Goal: Find specific page/section: Find specific page/section

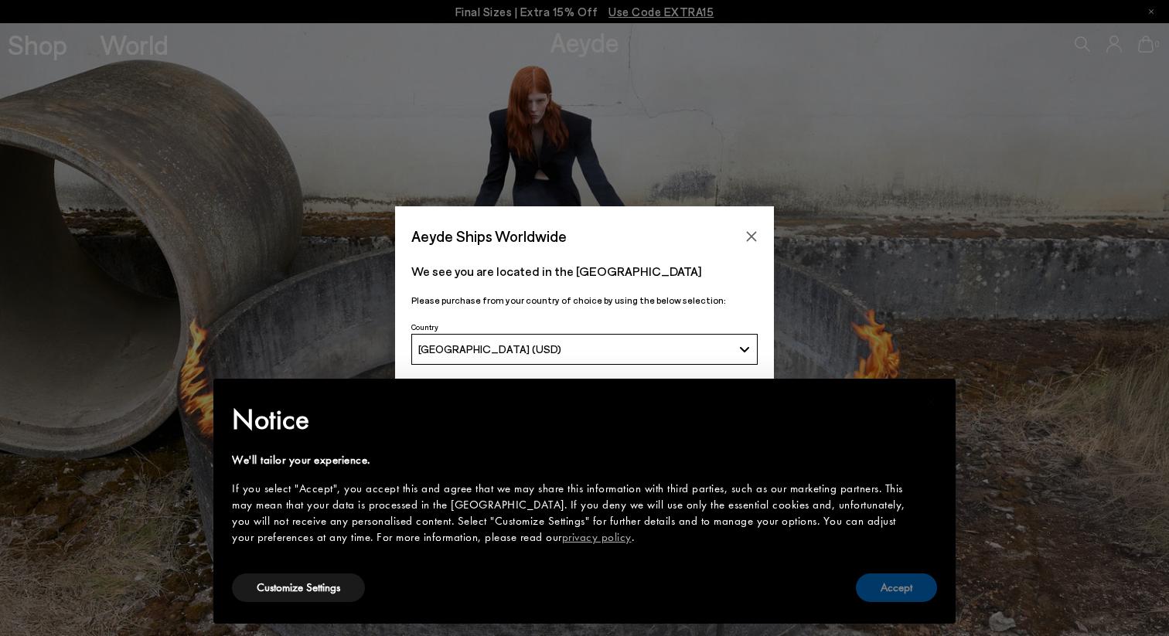
click at [891, 594] on button "Accept" at bounding box center [896, 588] width 81 height 29
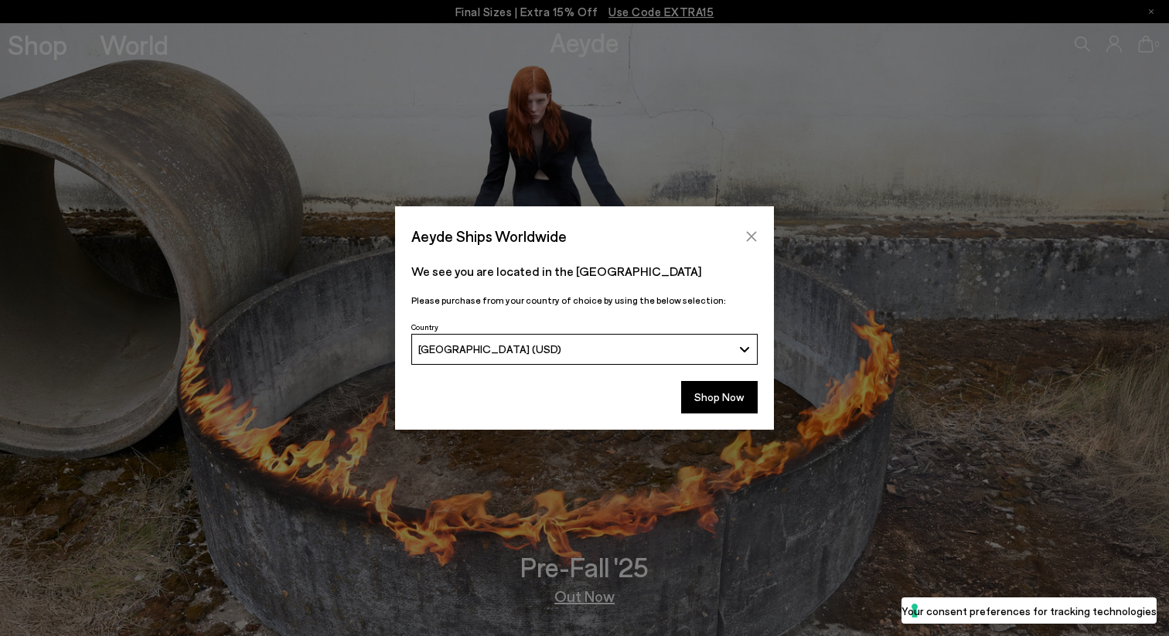
click at [758, 245] on button "Close" at bounding box center [751, 236] width 23 height 23
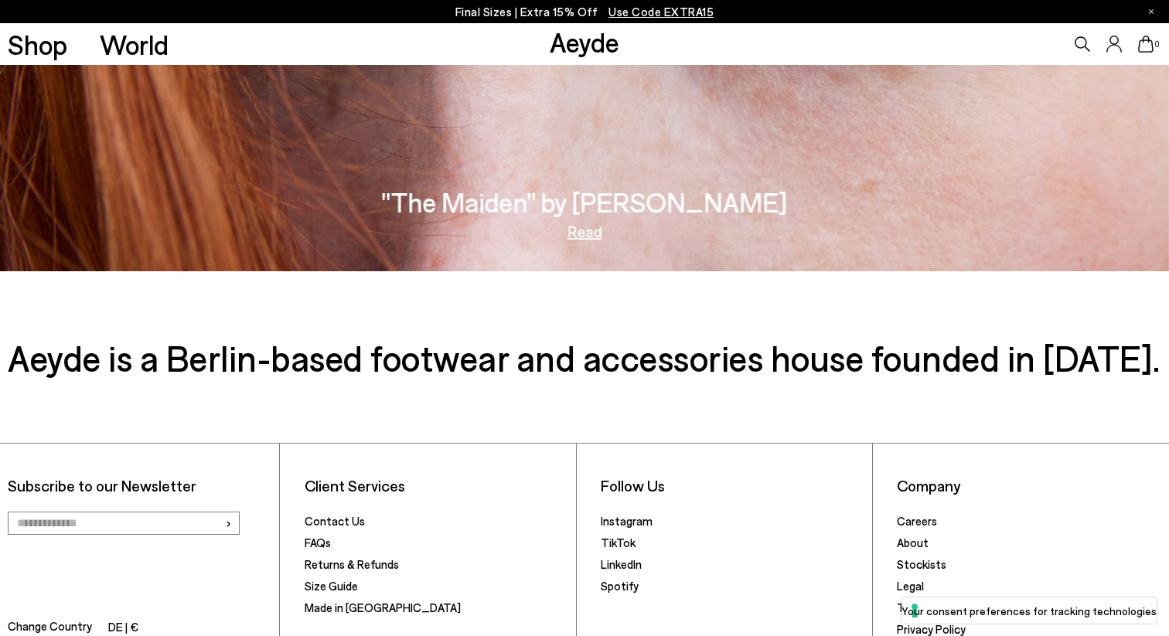
scroll to position [2791, 0]
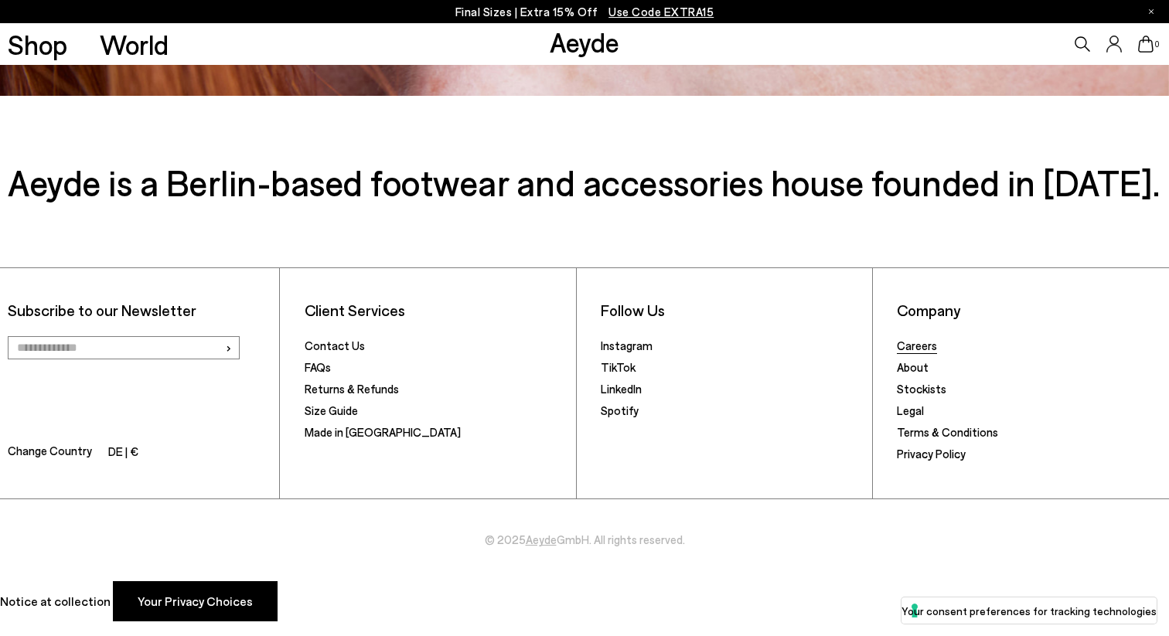
click at [914, 343] on link "Careers" at bounding box center [917, 346] width 40 height 14
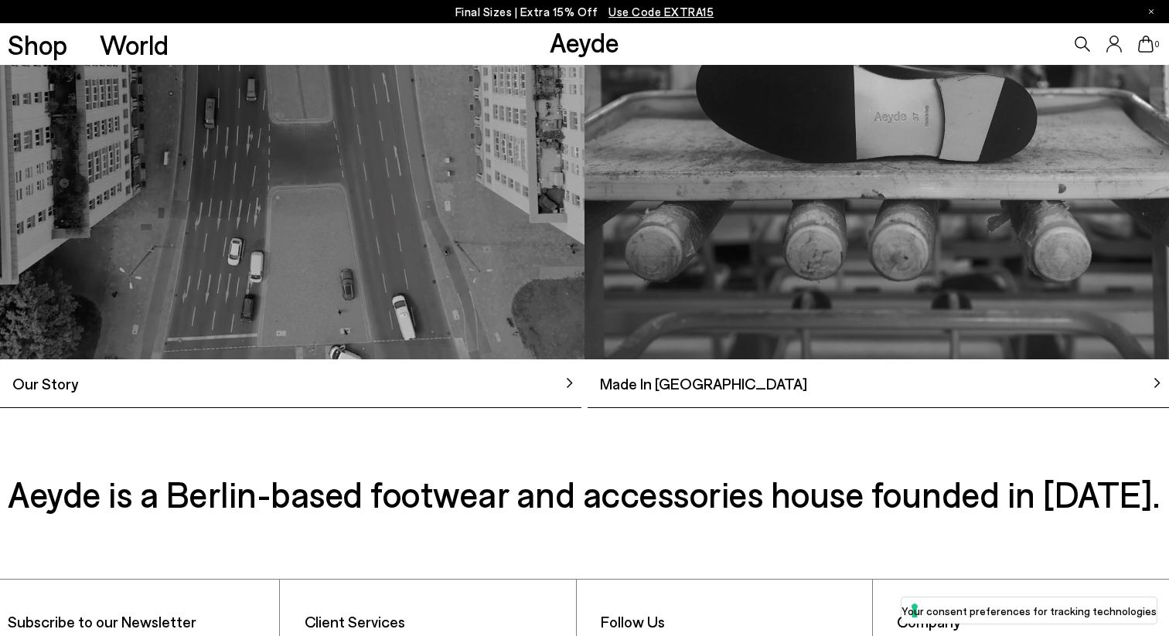
scroll to position [1615, 0]
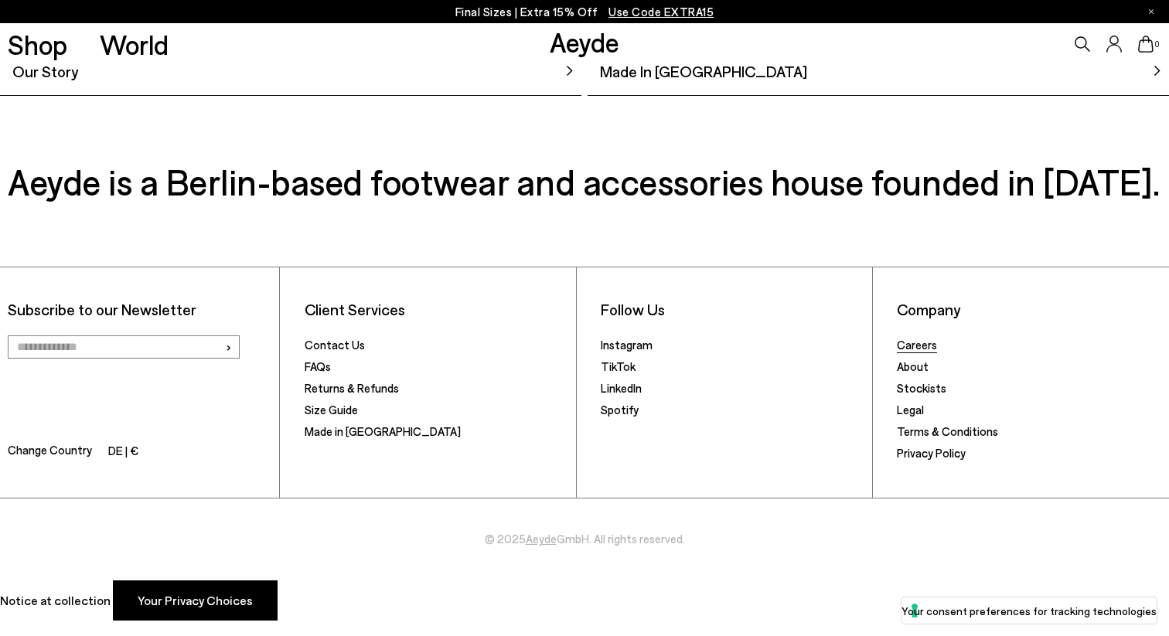
click at [916, 348] on link "Careers" at bounding box center [917, 345] width 40 height 14
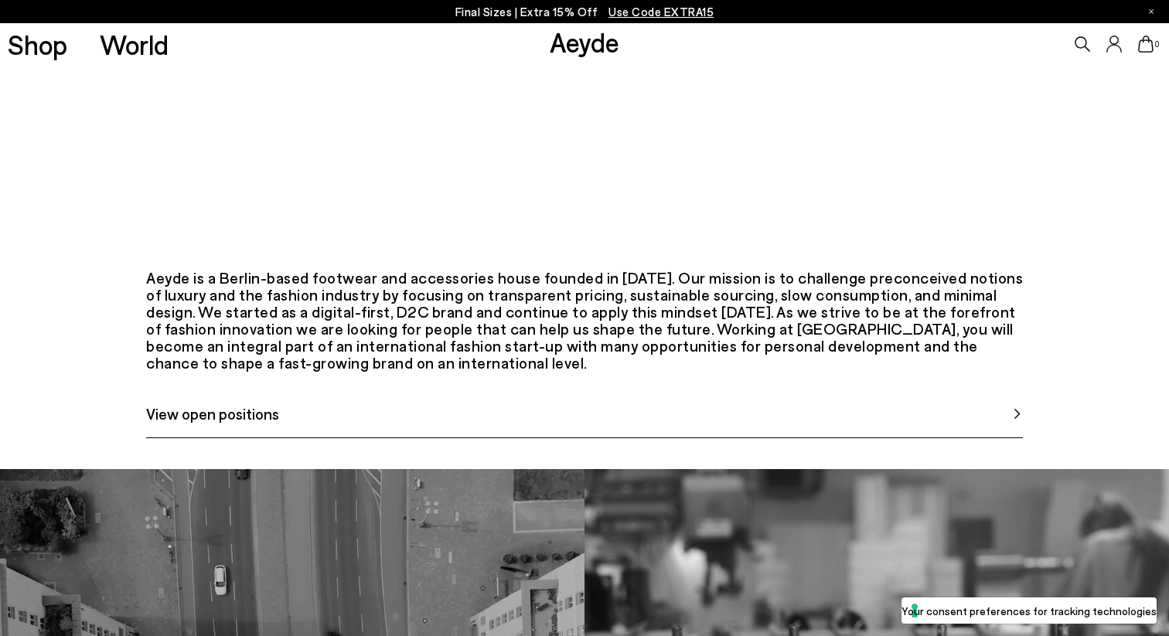
scroll to position [586, 0]
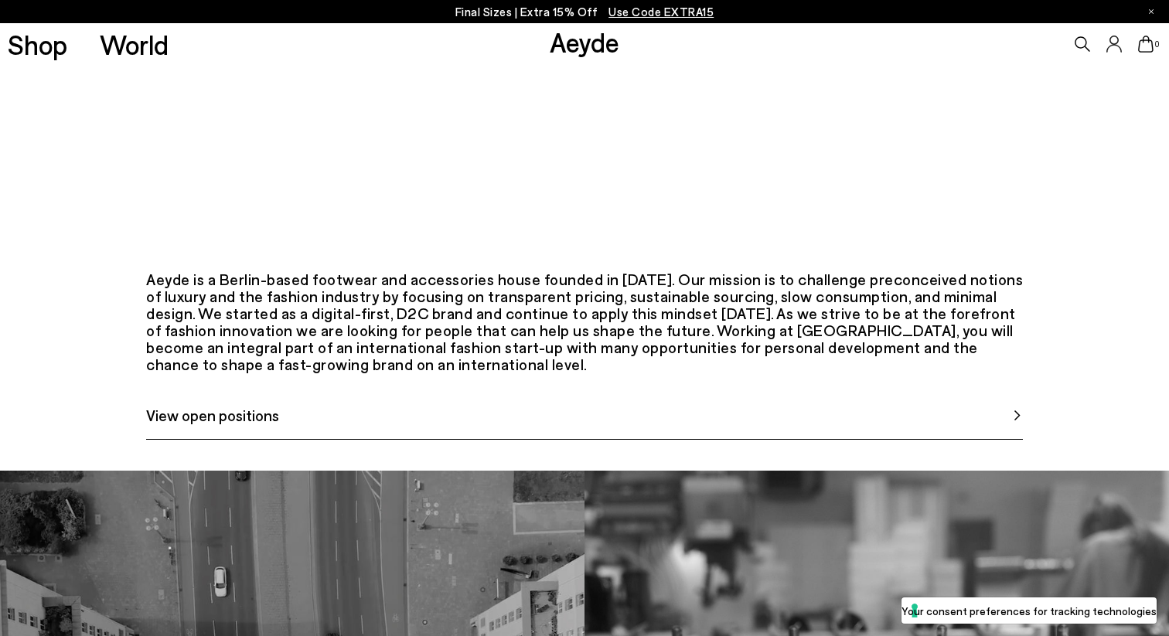
click at [261, 427] on span "View open positions" at bounding box center [212, 415] width 133 height 23
click at [249, 427] on span "View open positions" at bounding box center [212, 415] width 133 height 23
